Goal: Task Accomplishment & Management: Use online tool/utility

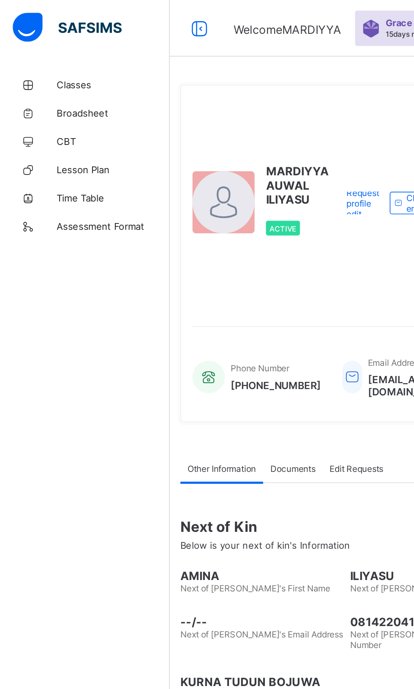
click at [46, 49] on span "Classes" at bounding box center [68, 50] width 68 height 7
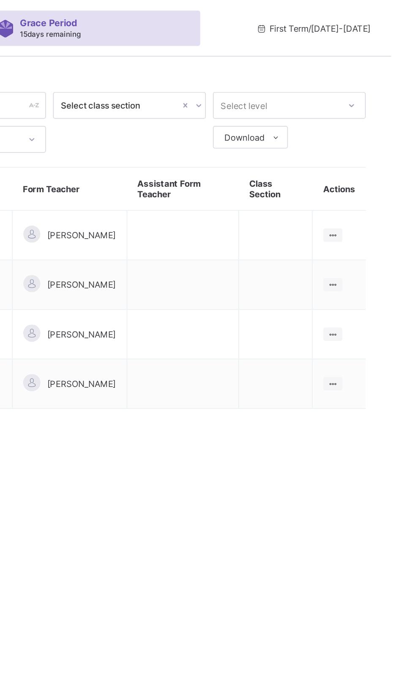
click at [0, 0] on ul "View Class" at bounding box center [0, 0] width 0 height 0
click at [0, 0] on div "View Class" at bounding box center [0, 0] width 0 height 0
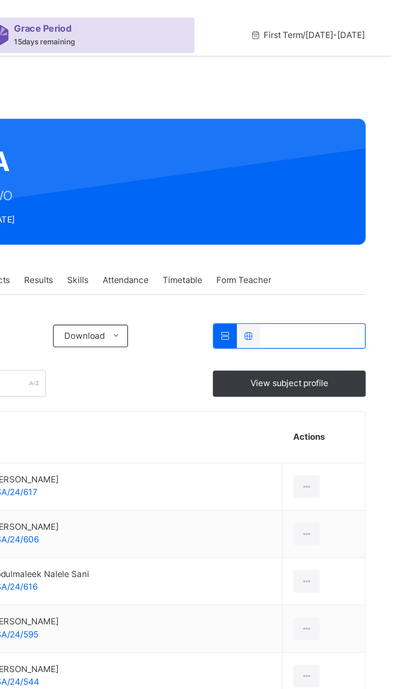
click at [251, 161] on div "Attendance" at bounding box center [255, 167] width 36 height 17
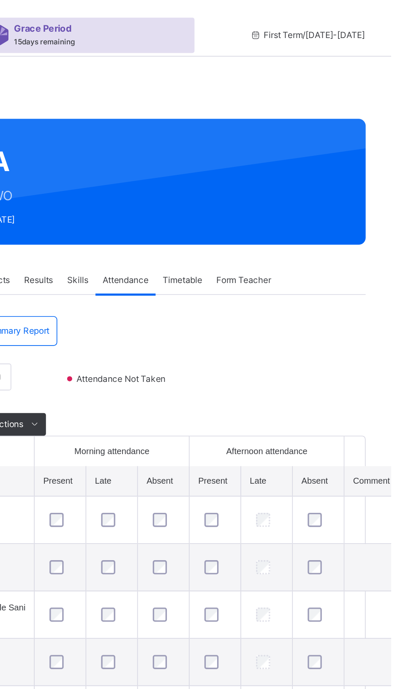
click at [299, 267] on div "Afternoon attendance" at bounding box center [340, 270] width 82 height 8
click at [156, 254] on span "Save" at bounding box center [151, 254] width 21 height 8
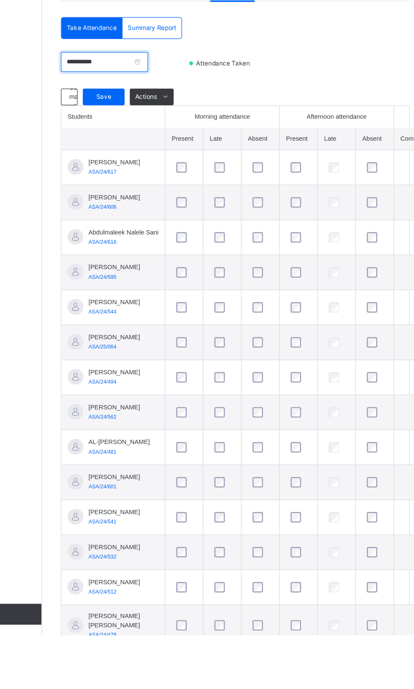
click at [146, 222] on input "**********" at bounding box center [152, 225] width 71 height 16
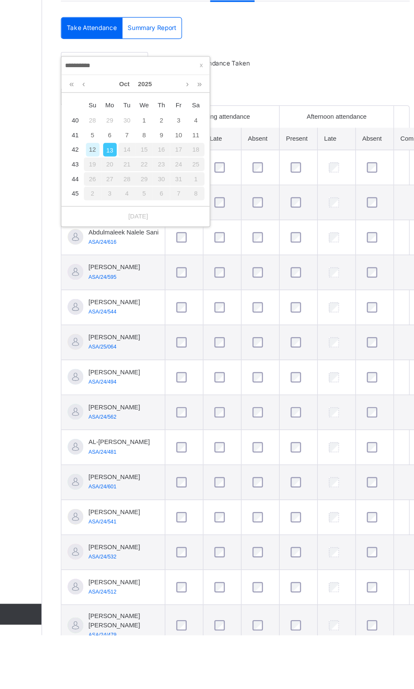
click at [212, 284] on div "10" at bounding box center [212, 284] width 11 height 11
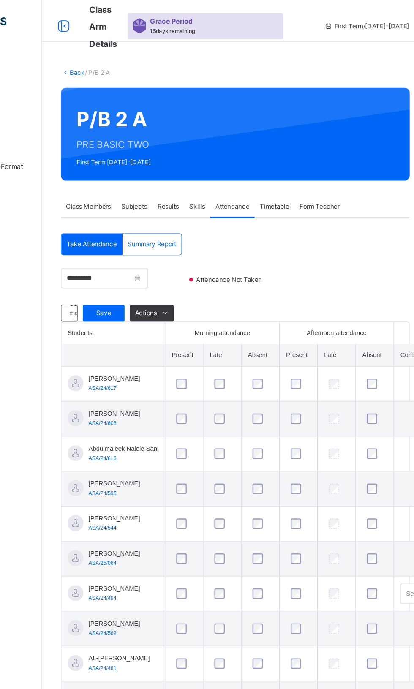
click at [331, 495] on td at bounding box center [340, 480] width 31 height 28
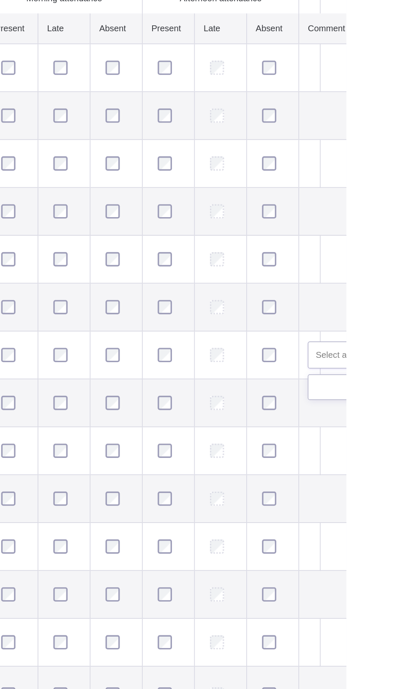
click at [408, 488] on div "Select absence reason" at bounding box center [422, 480] width 52 height 16
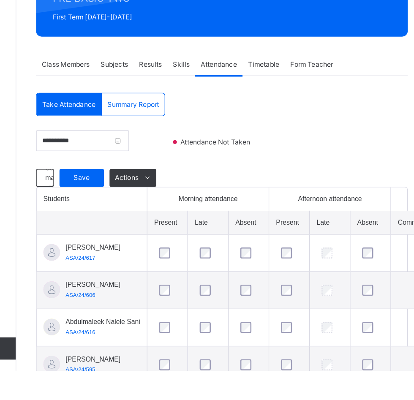
type input "********"
click at [151, 253] on span "Save" at bounding box center [151, 254] width 21 height 8
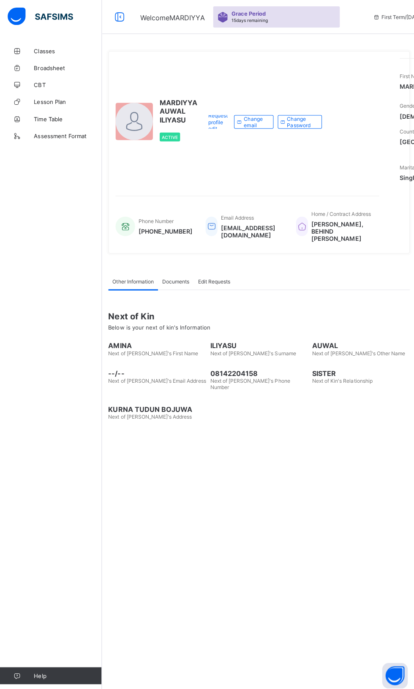
click at [54, 49] on span "Classes" at bounding box center [68, 50] width 68 height 7
